Goal: Navigation & Orientation: Understand site structure

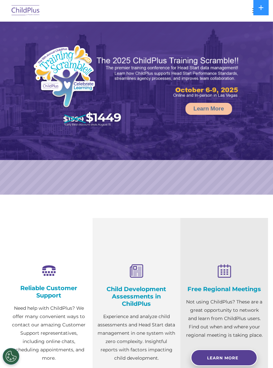
select select "MEDIUM"
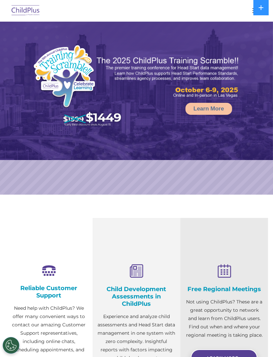
select select "MEDIUM"
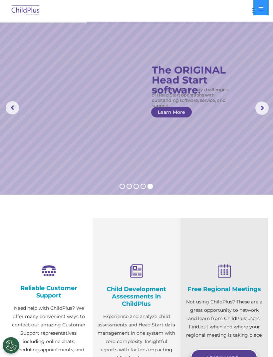
click at [253, 8] on button at bounding box center [260, 7] width 15 height 15
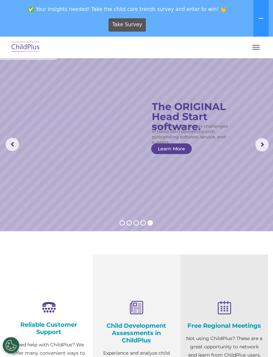
click at [259, 46] on button "button" at bounding box center [256, 47] width 14 height 11
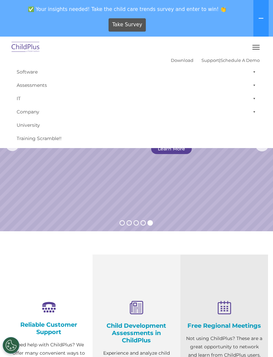
click at [25, 45] on img at bounding box center [25, 48] width 31 height 16
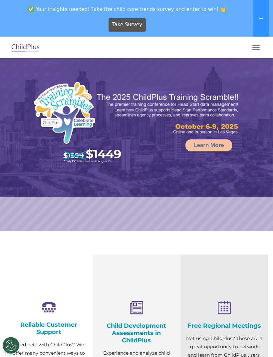
select select "MEDIUM"
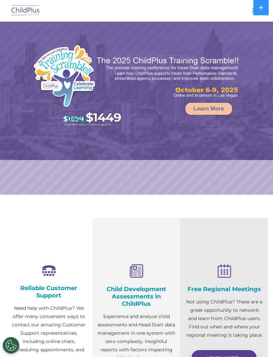
select select "MEDIUM"
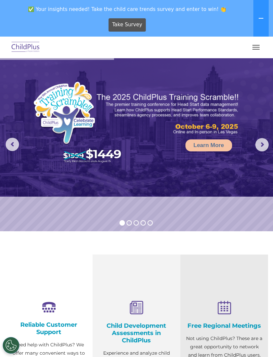
click at [257, 44] on button "button" at bounding box center [256, 47] width 14 height 11
